Goal: Information Seeking & Learning: Learn about a topic

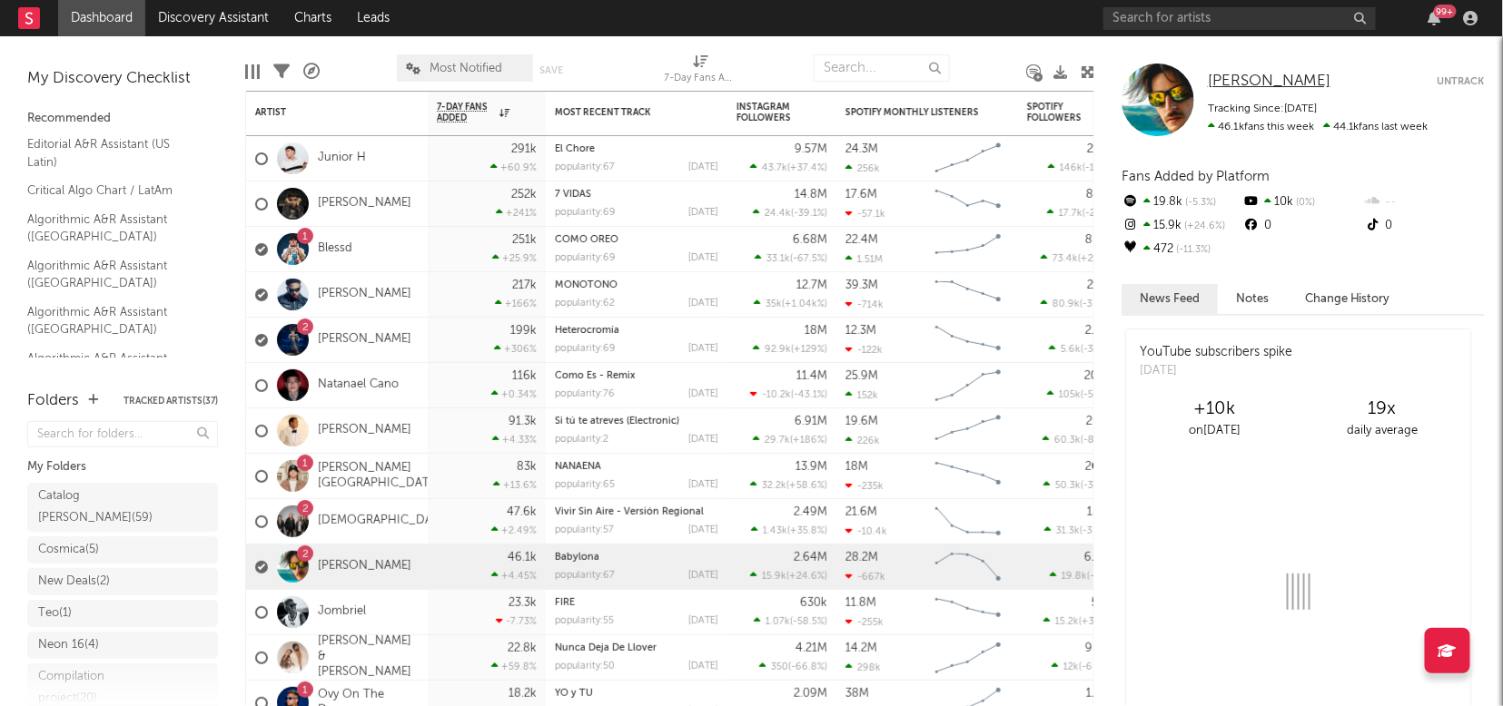
click at [1254, 83] on span "[PERSON_NAME]" at bounding box center [1269, 81] width 123 height 15
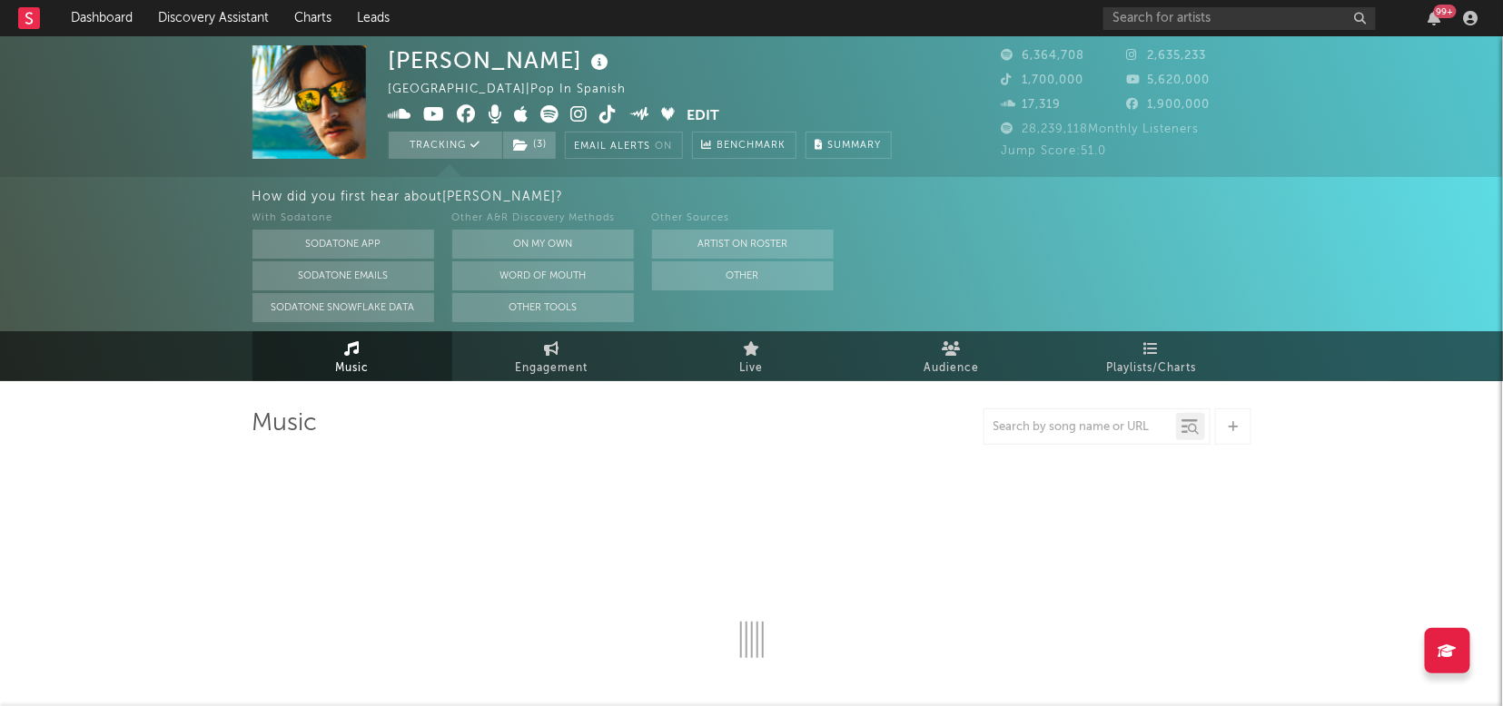
select select "6m"
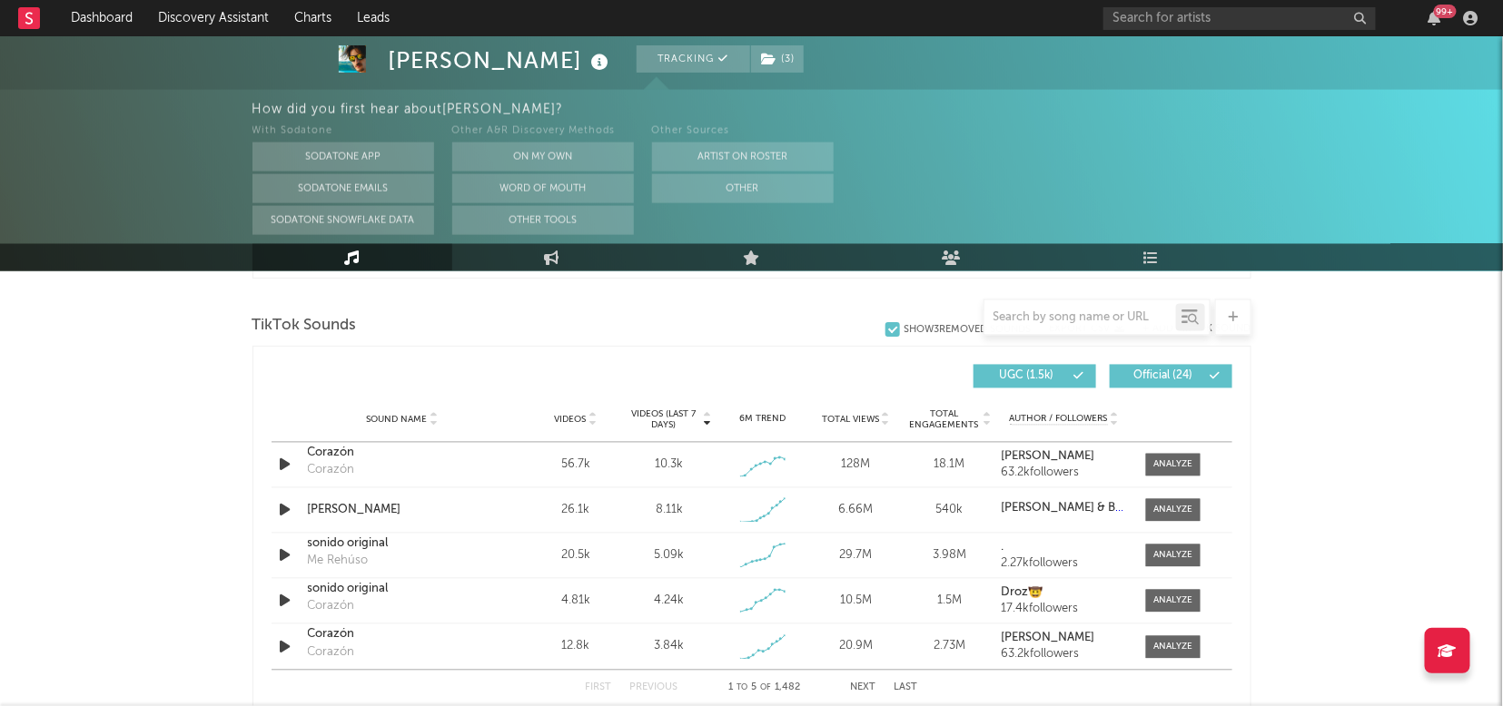
scroll to position [1200, 0]
click at [1163, 459] on div at bounding box center [1172, 466] width 39 height 14
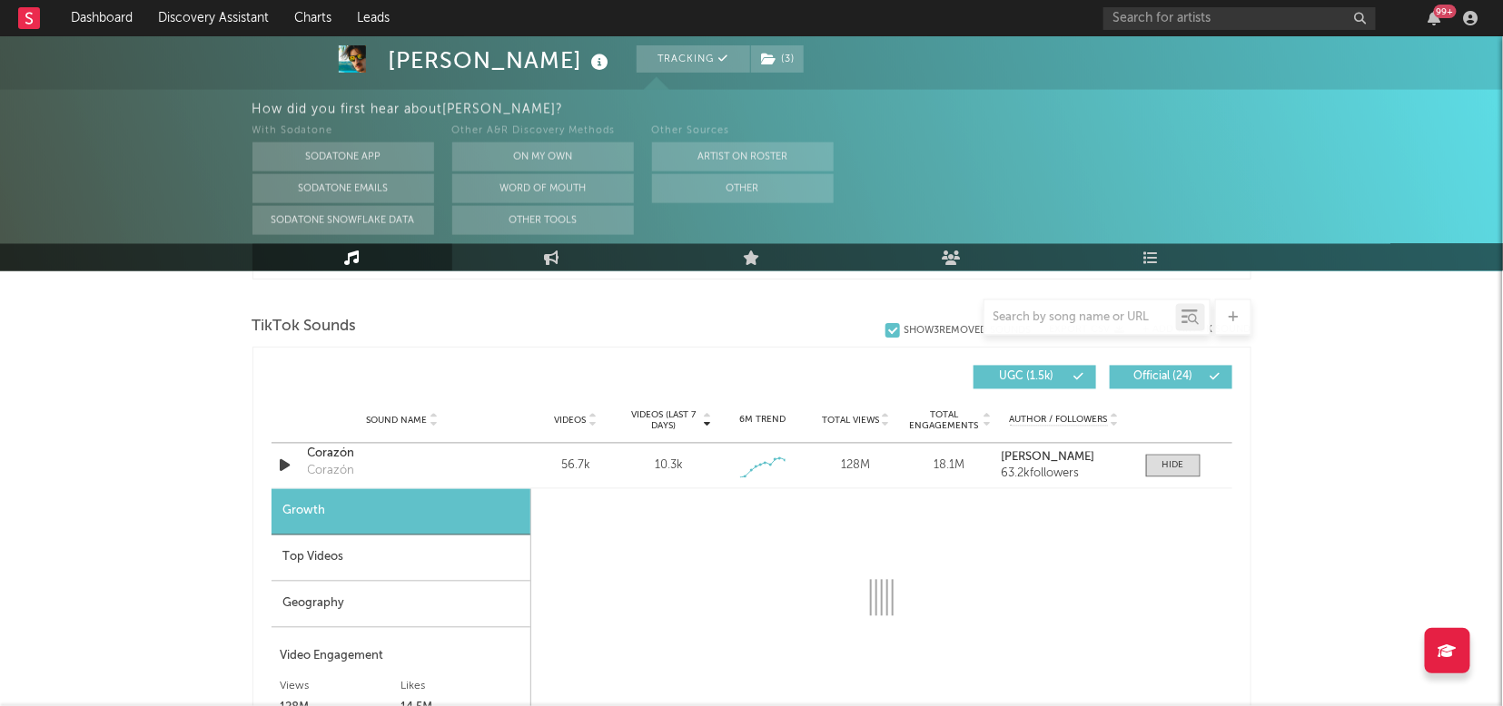
select select "1w"
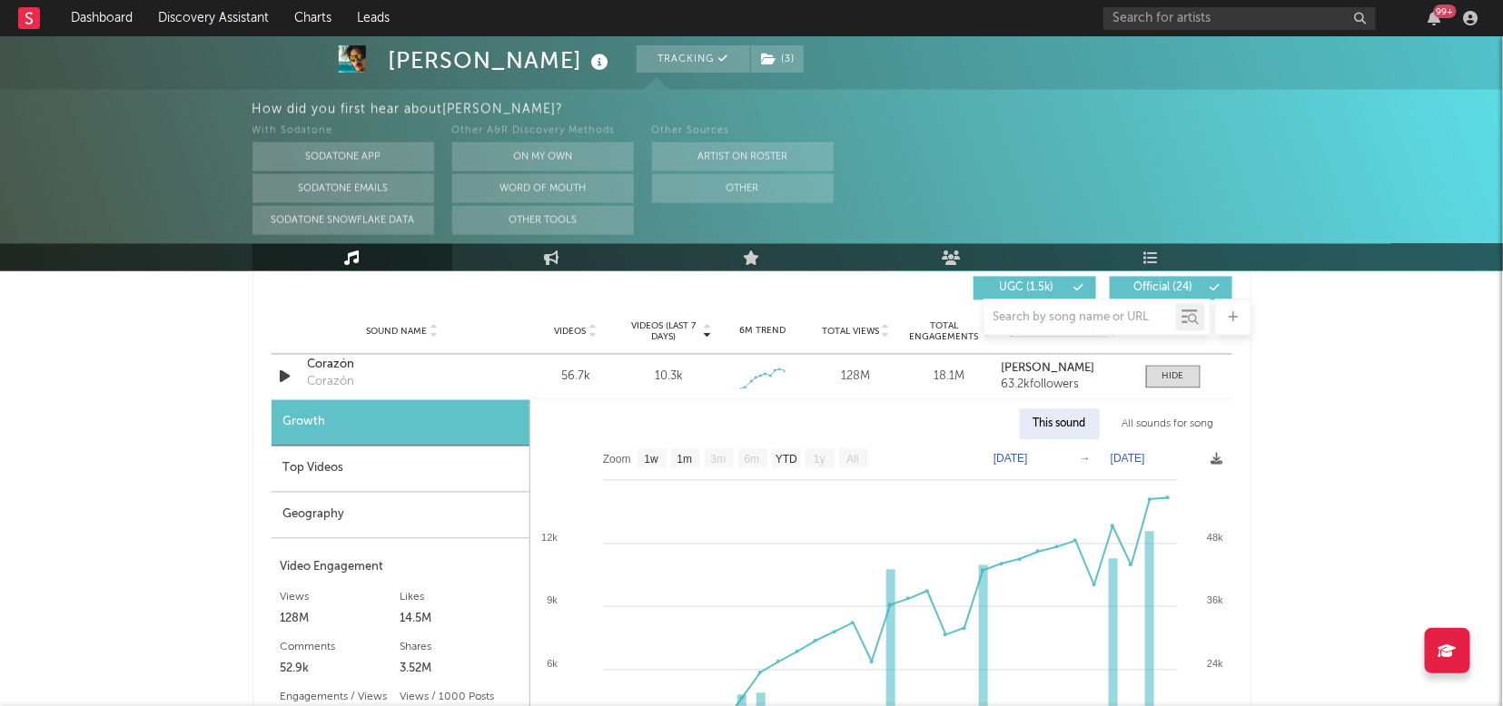
scroll to position [1336, 0]
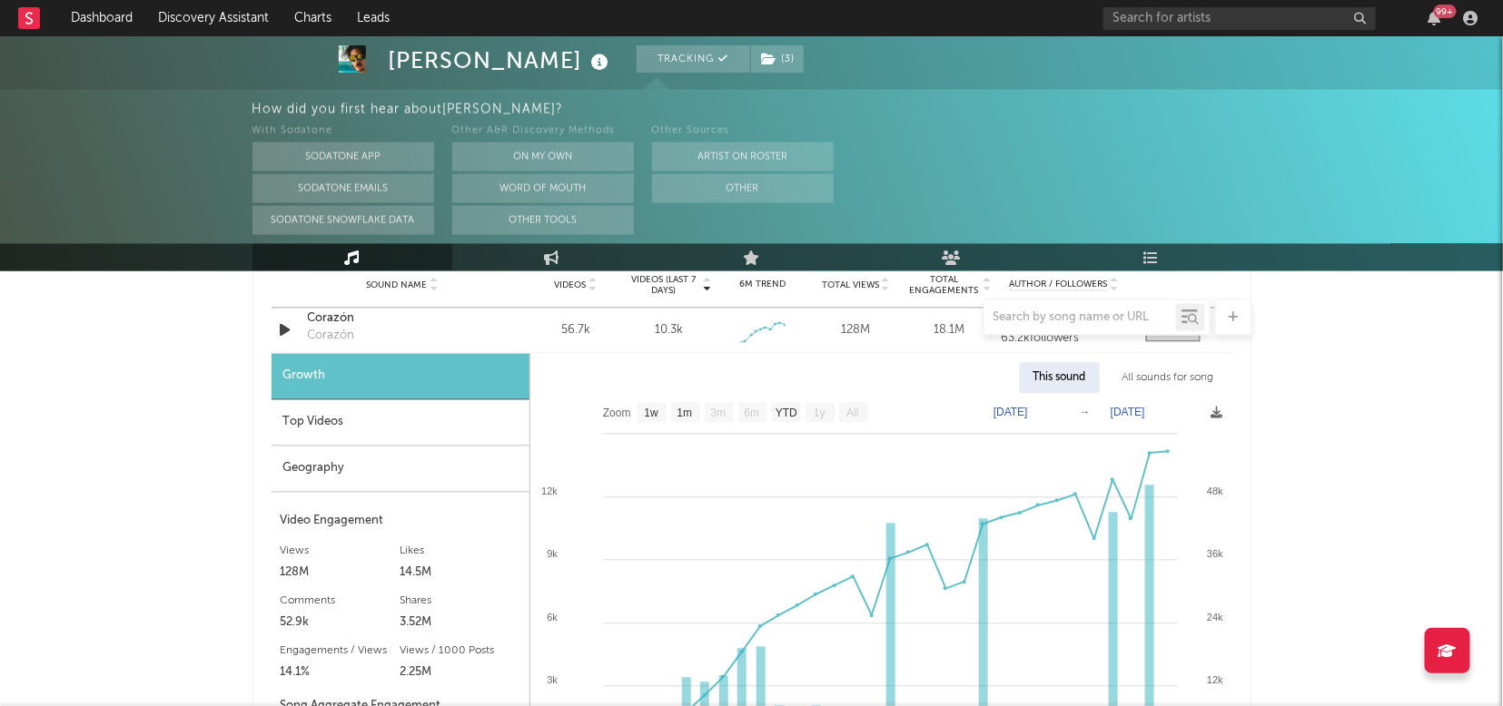
click at [341, 478] on div "Geography" at bounding box center [400, 470] width 258 height 46
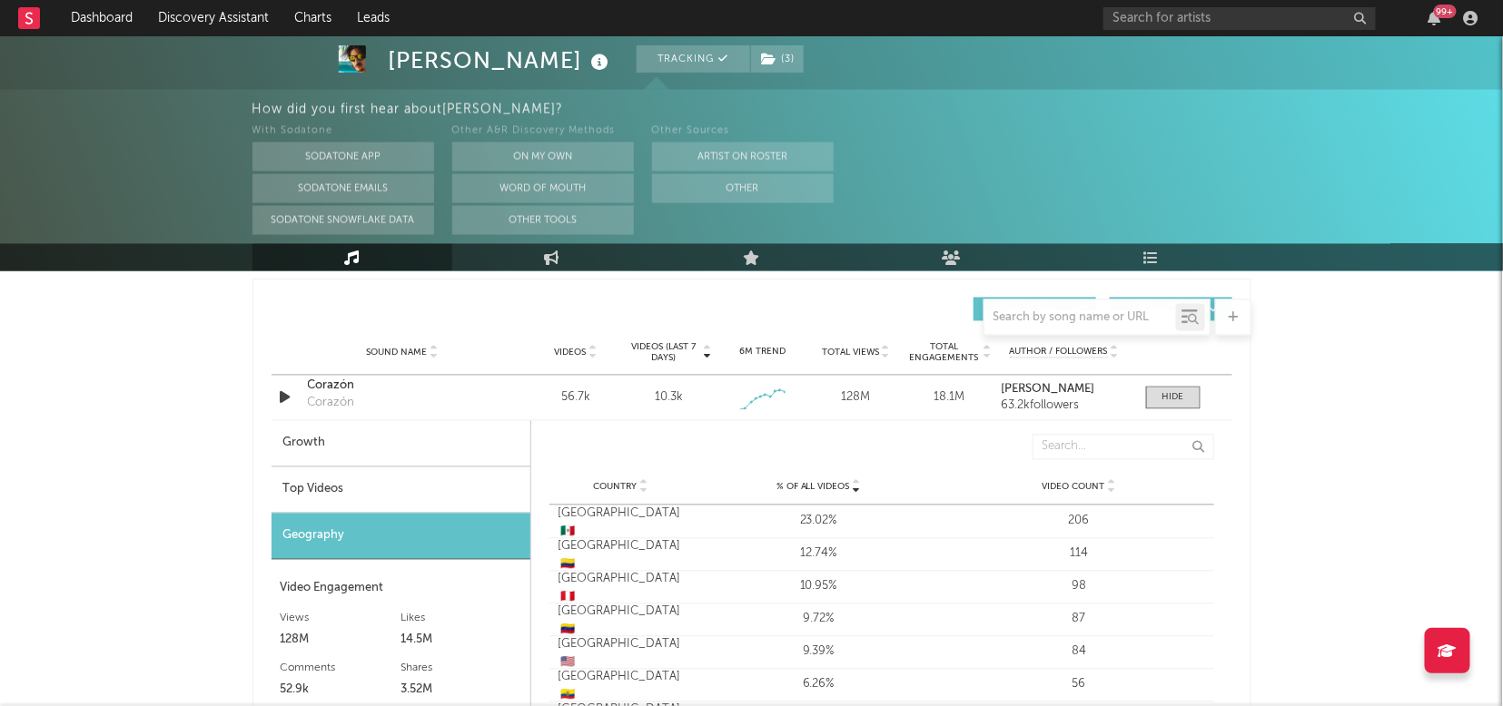
scroll to position [1266, 0]
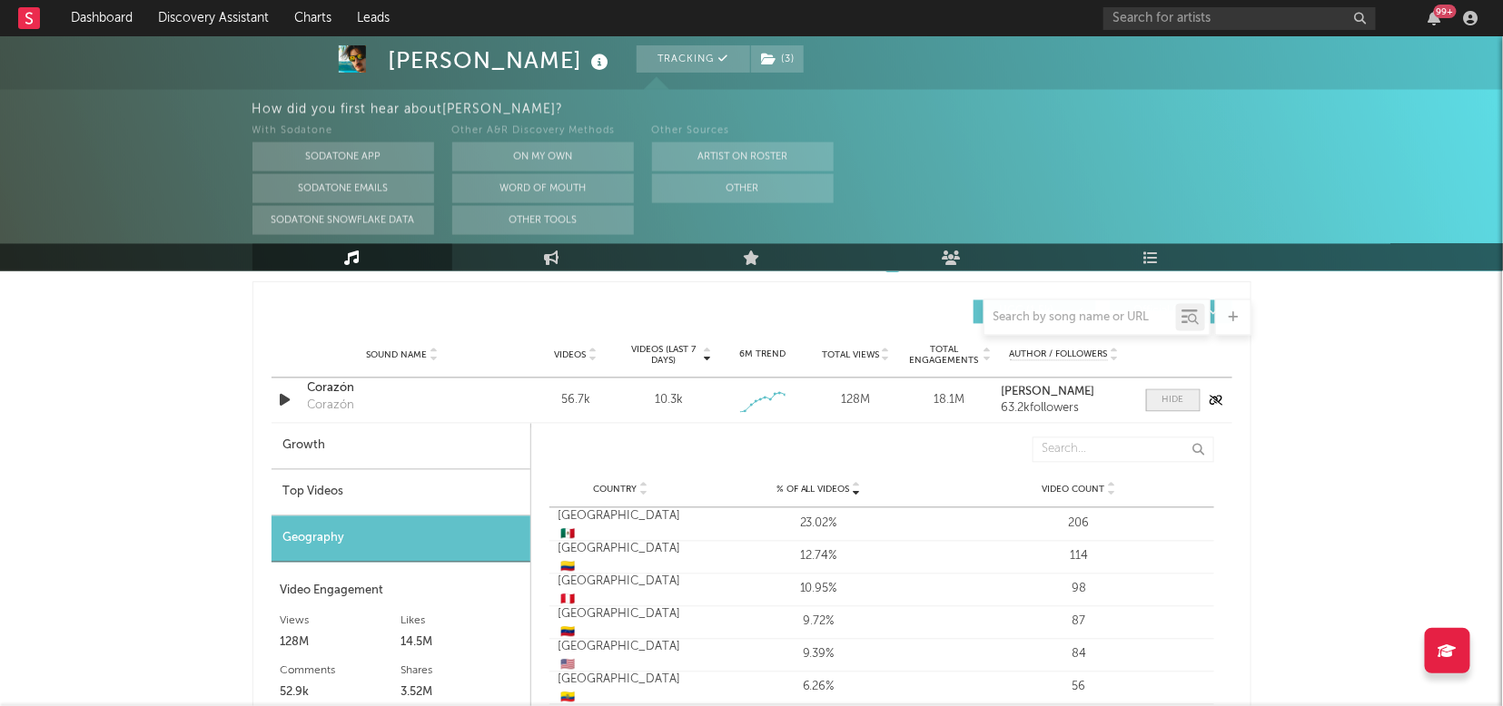
click at [1166, 405] on span at bounding box center [1173, 401] width 54 height 23
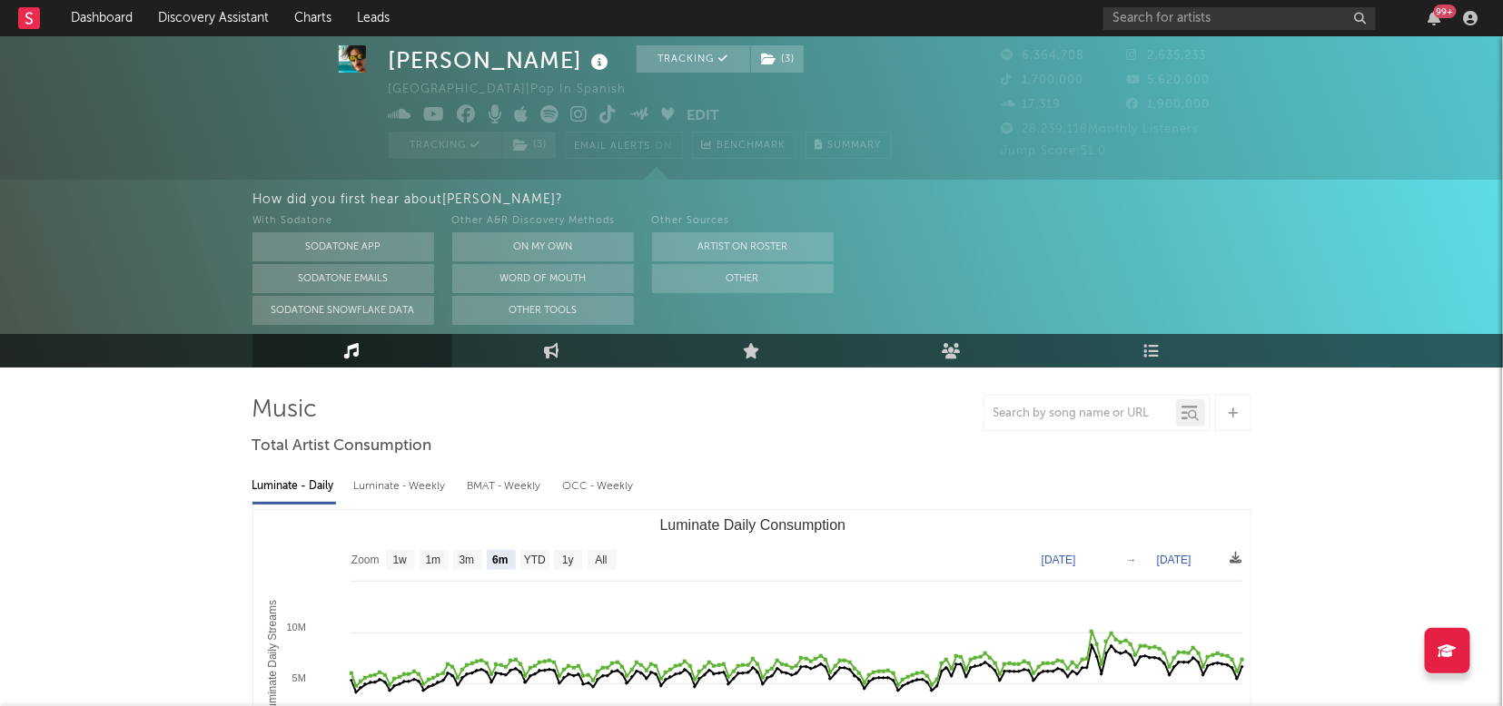
scroll to position [0, 0]
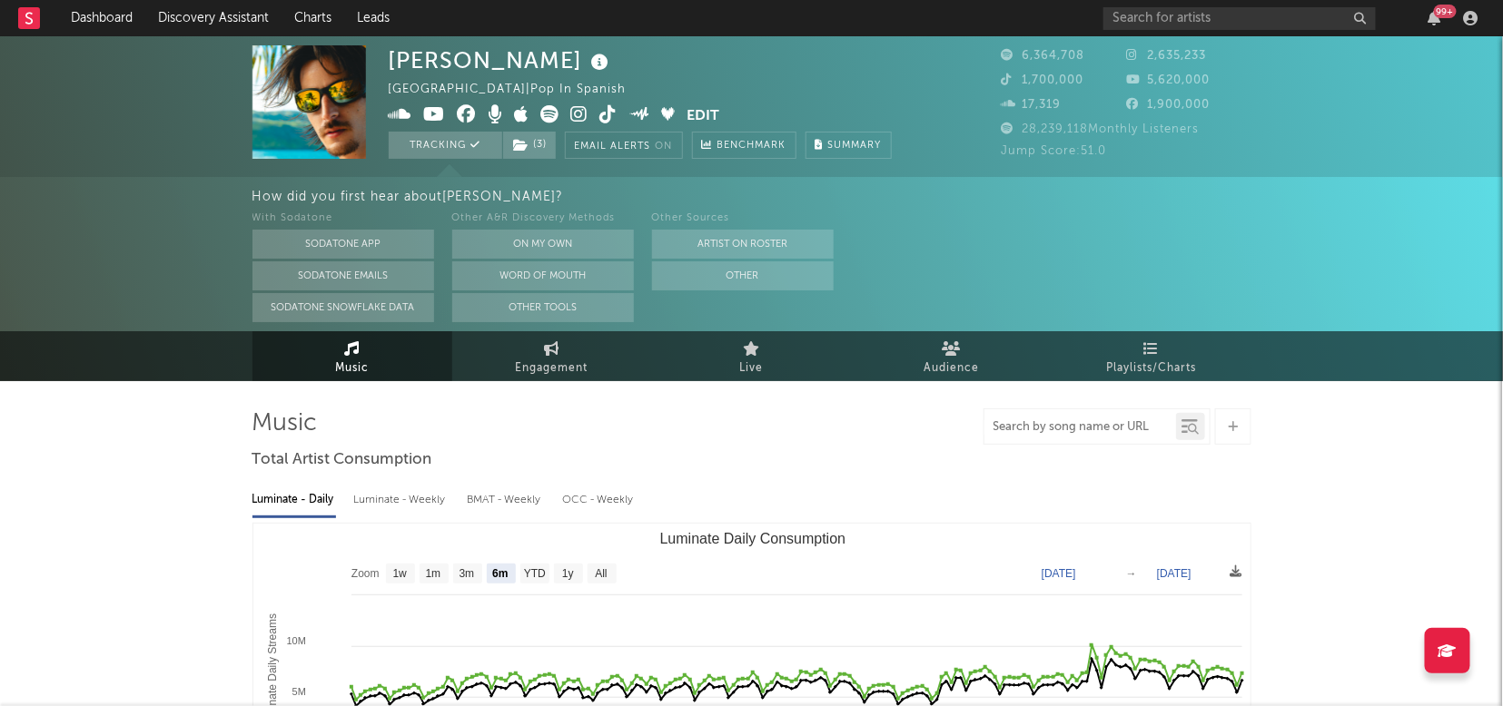
click at [1063, 427] on input "text" at bounding box center [1080, 427] width 192 height 15
type input "corazon"
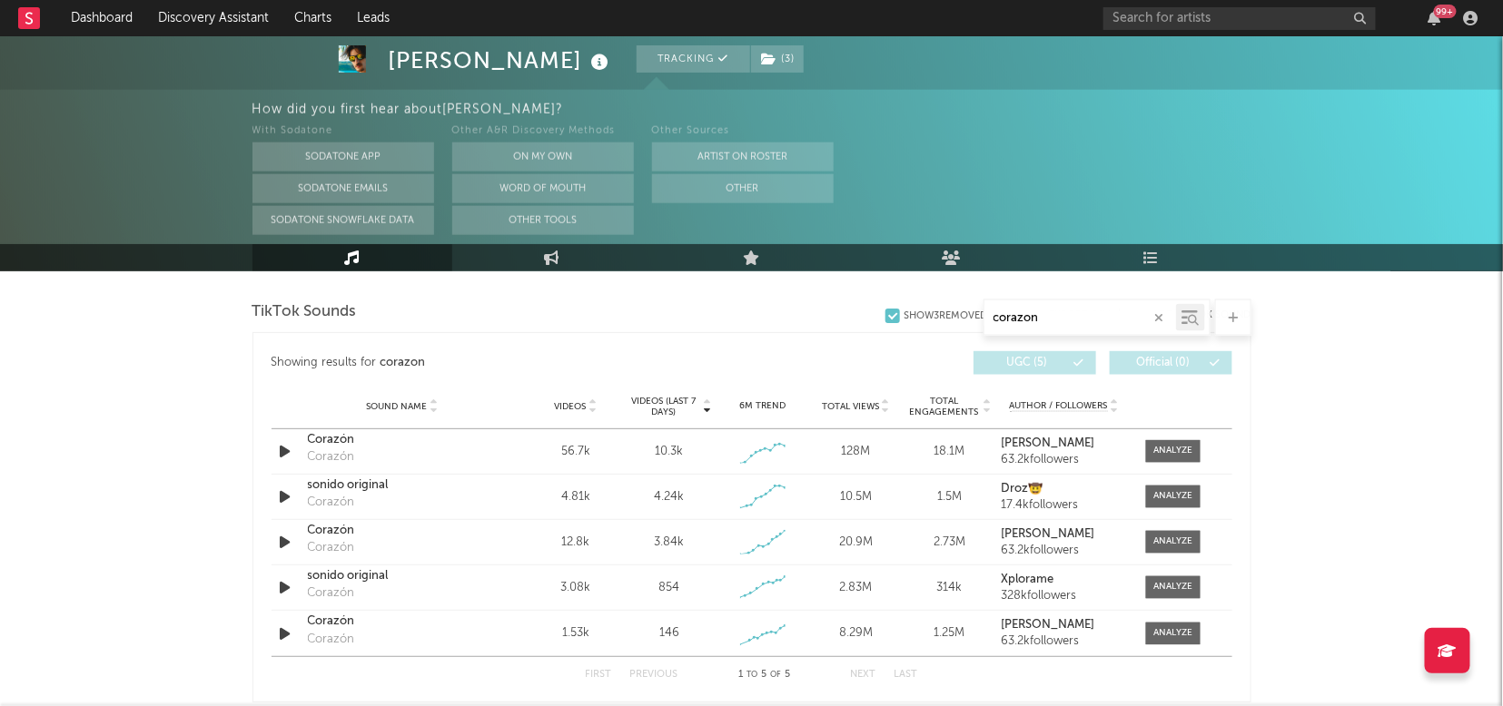
scroll to position [915, 0]
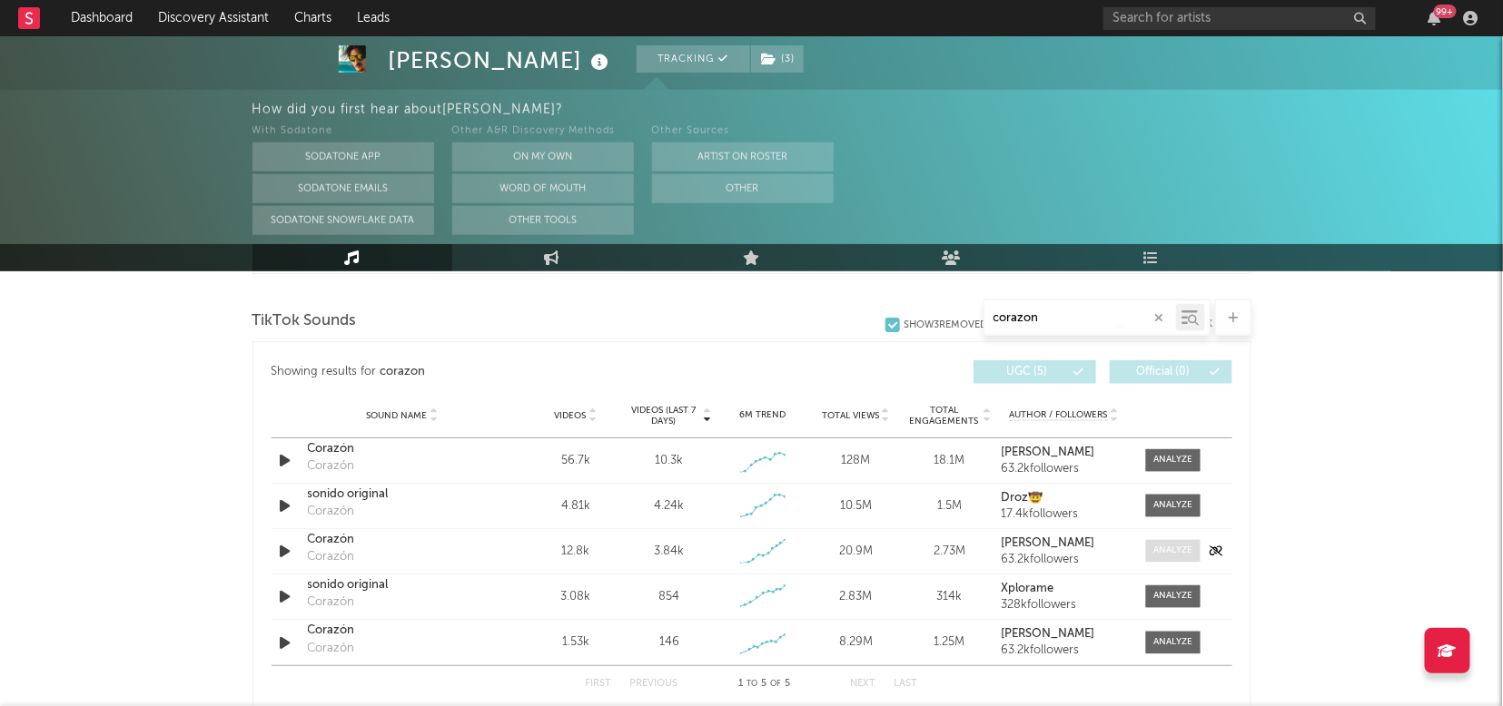
click at [1171, 548] on div at bounding box center [1172, 552] width 39 height 14
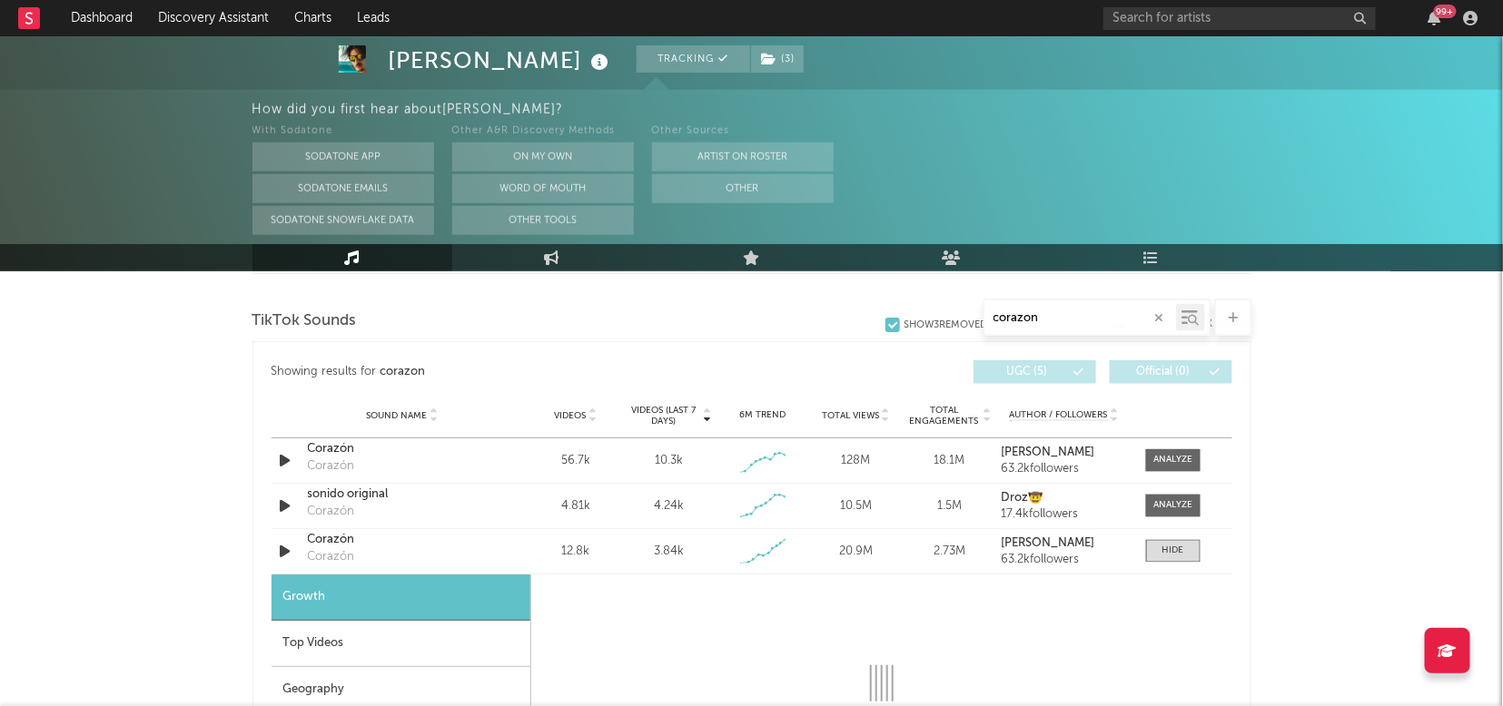
select select "1w"
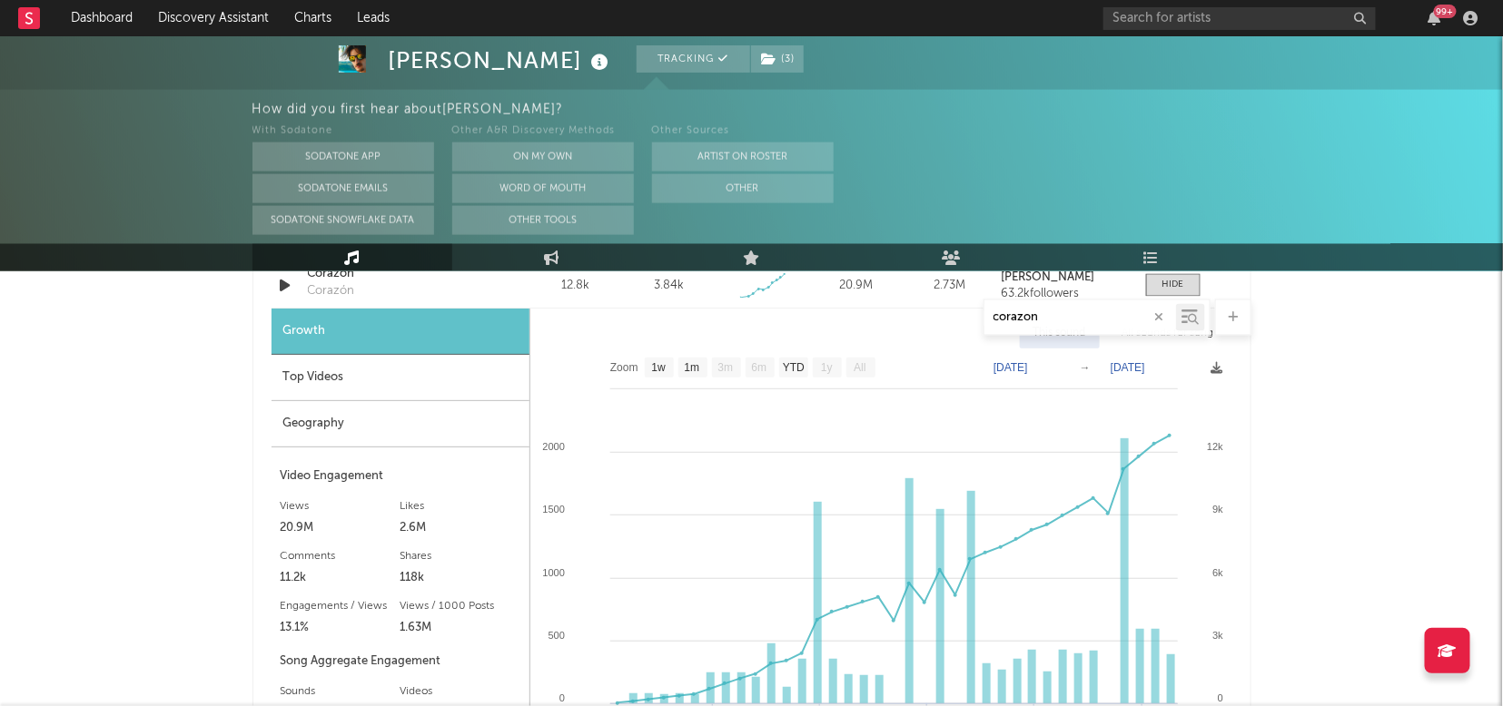
scroll to position [1211, 0]
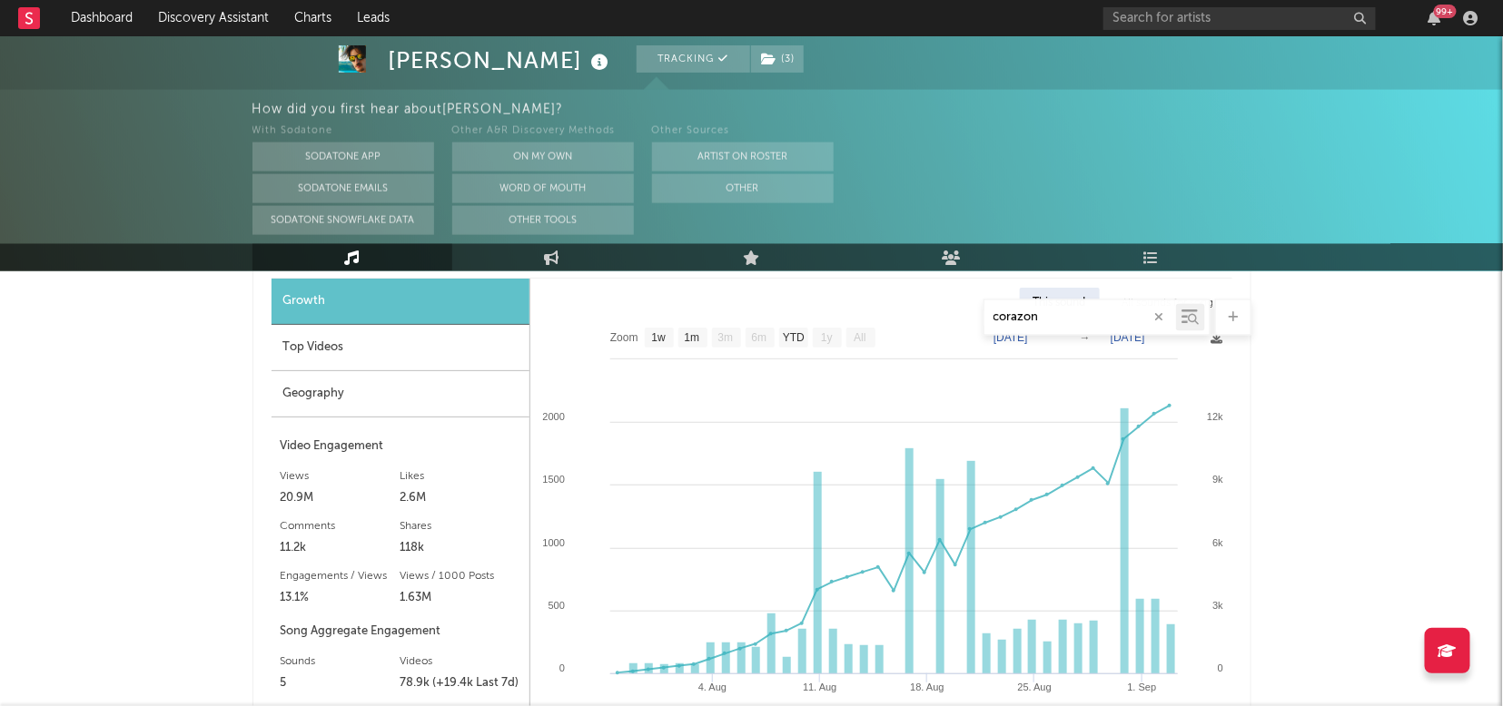
click at [323, 384] on div "Geography" at bounding box center [400, 394] width 258 height 46
